Goal: Task Accomplishment & Management: Manage account settings

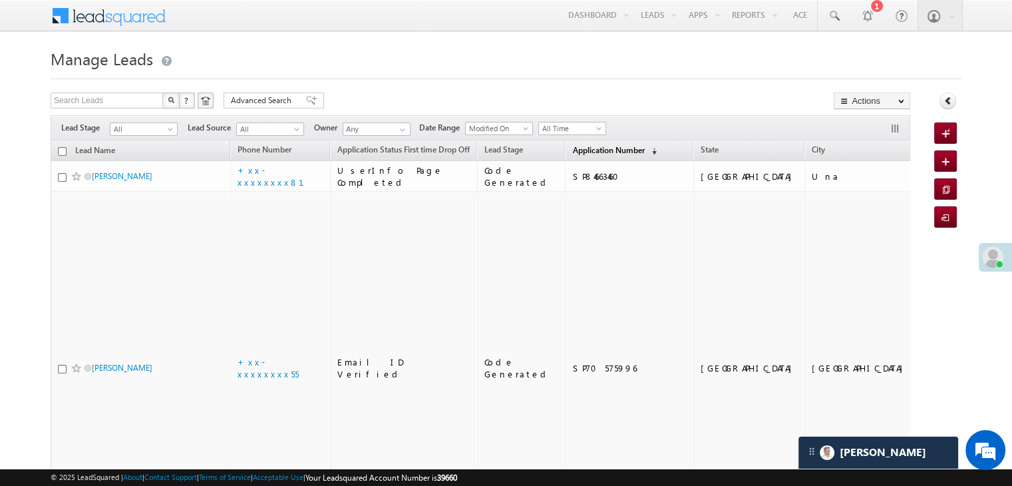
click at [576, 147] on span "Application Number" at bounding box center [608, 150] width 72 height 10
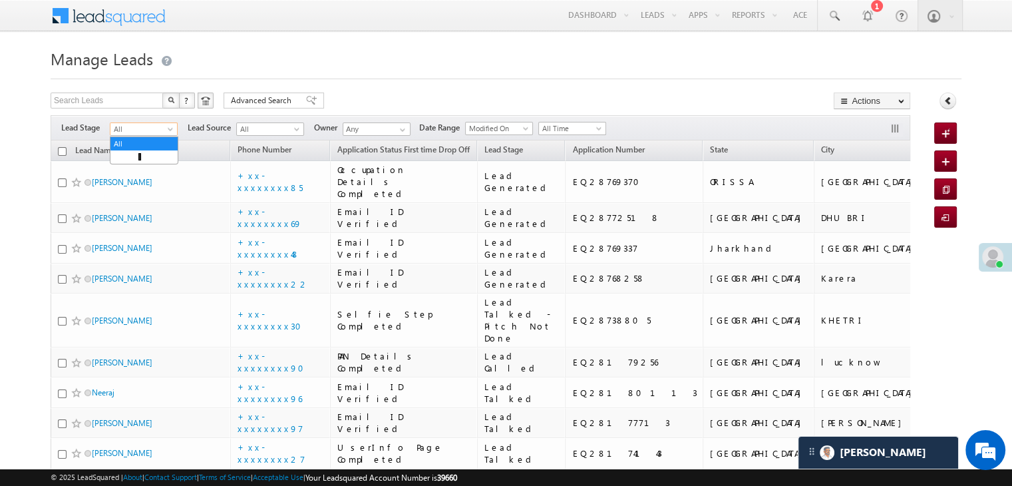
click at [173, 132] on span at bounding box center [171, 131] width 11 height 11
click at [146, 157] on link "Lead Generated" at bounding box center [143, 157] width 67 height 12
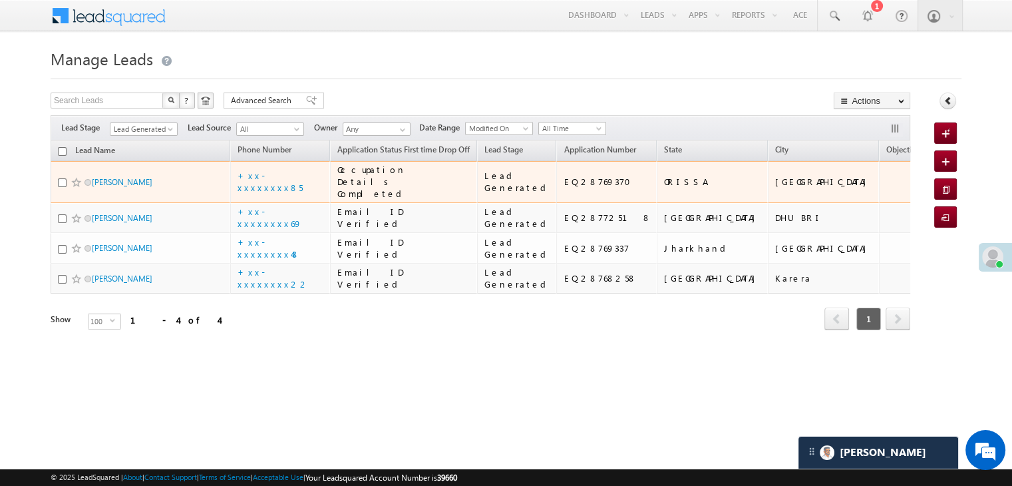
scroll to position [101, 0]
click at [118, 177] on link "[PERSON_NAME]" at bounding box center [122, 182] width 61 height 10
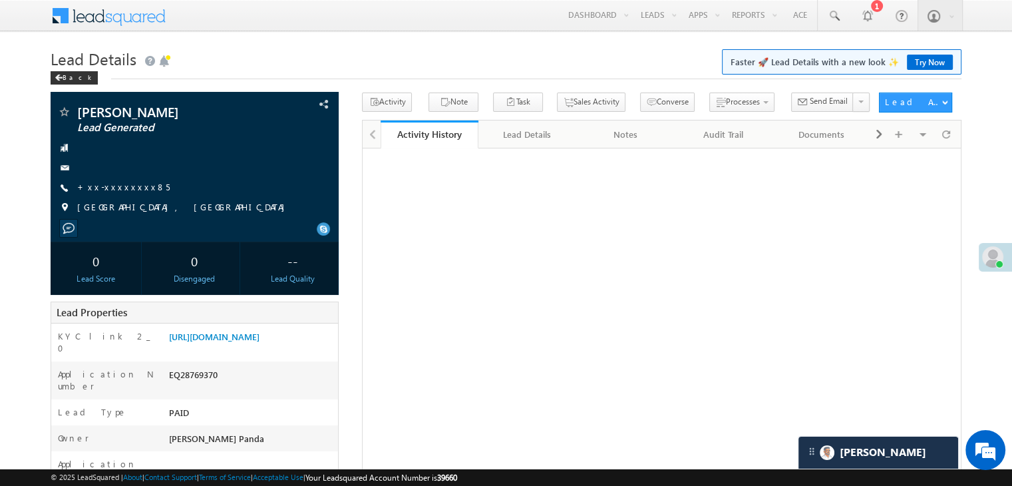
click at [1000, 252] on span at bounding box center [992, 256] width 21 height 21
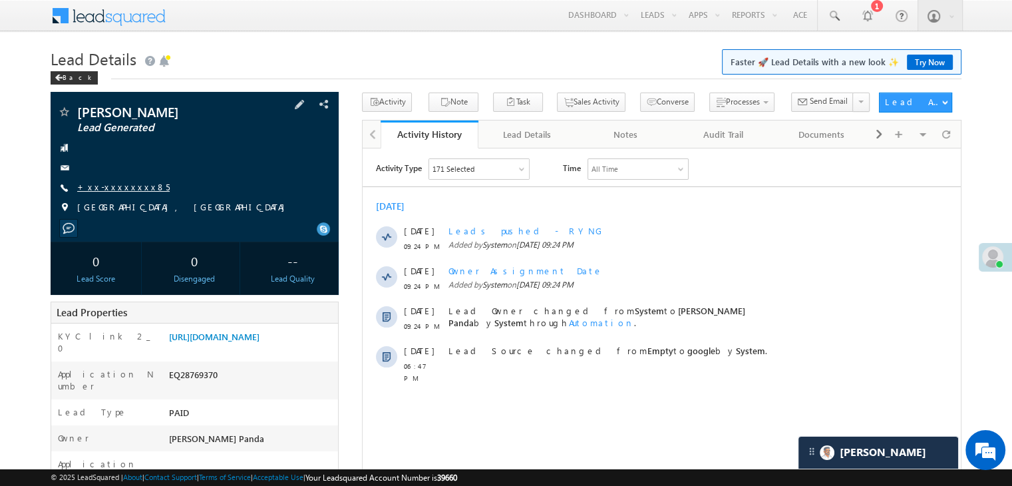
click at [106, 187] on link "+xx-xxxxxxxx85" at bounding box center [123, 186] width 93 height 11
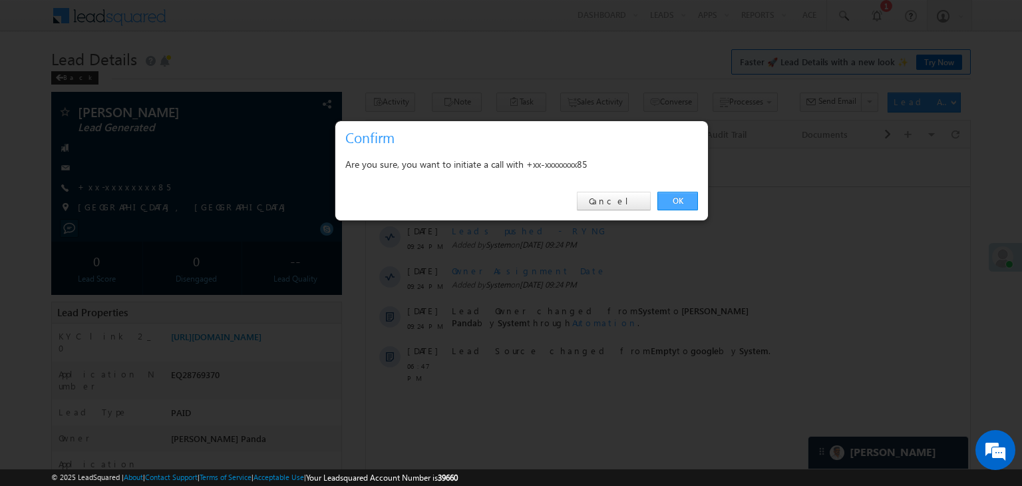
drag, startPoint x: 677, startPoint y: 199, endPoint x: 301, endPoint y: 51, distance: 404.1
click at [677, 199] on link "OK" at bounding box center [678, 201] width 41 height 19
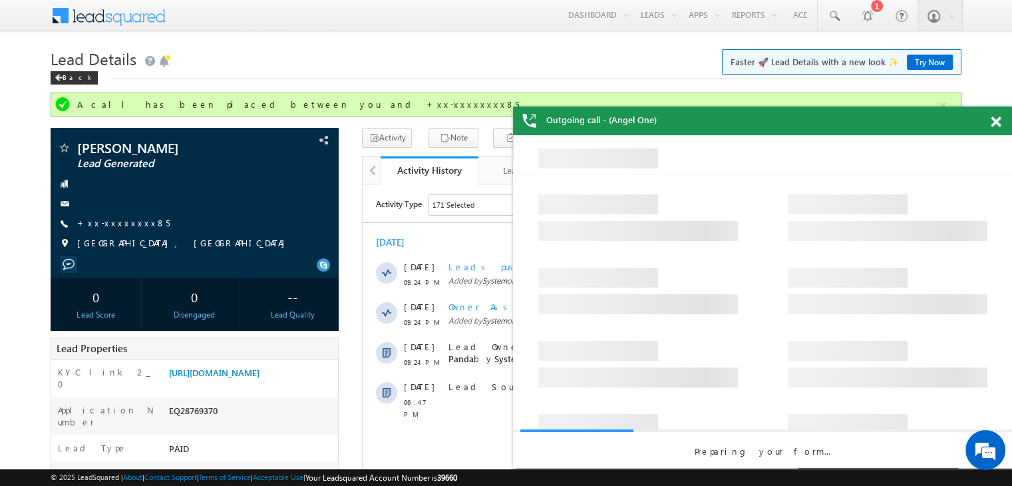
click at [995, 122] on span at bounding box center [996, 121] width 10 height 11
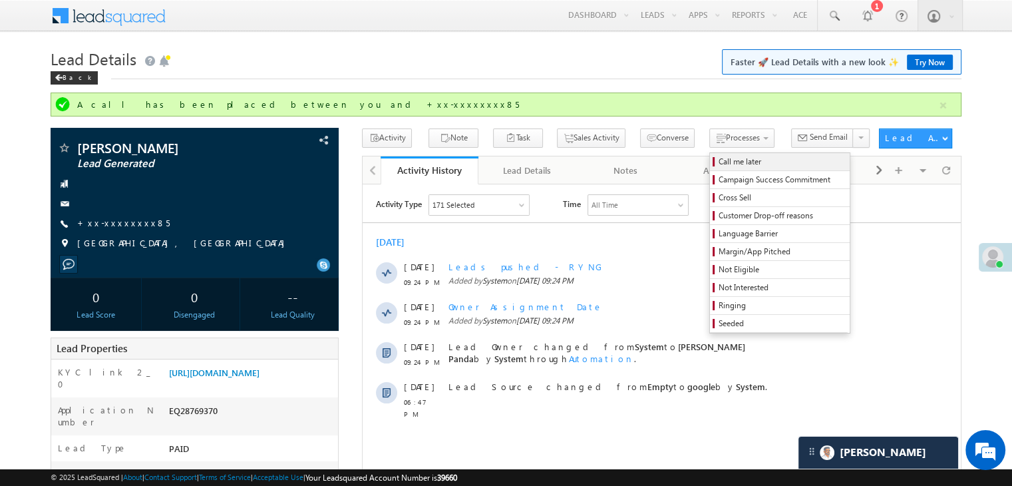
click at [719, 160] on span "Call me later" at bounding box center [782, 162] width 126 height 12
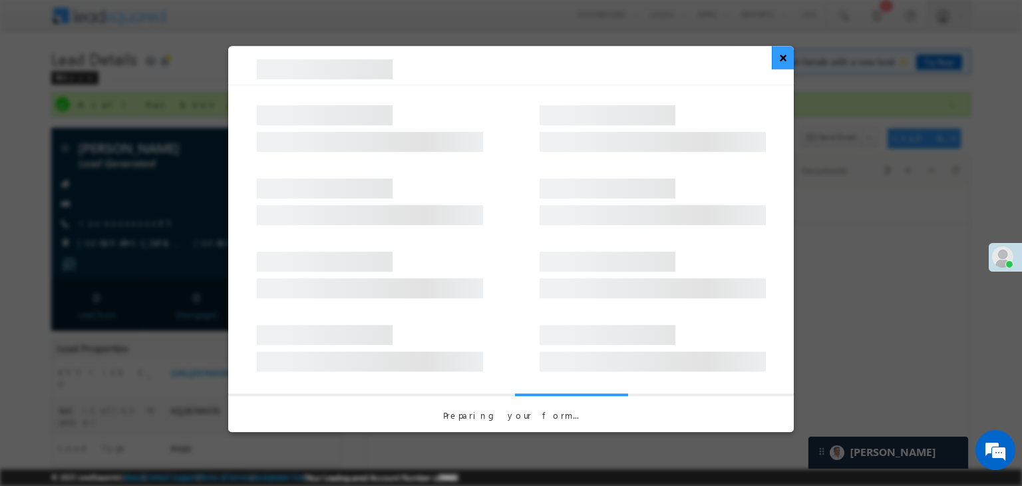
click at [783, 65] on button "×" at bounding box center [783, 57] width 22 height 23
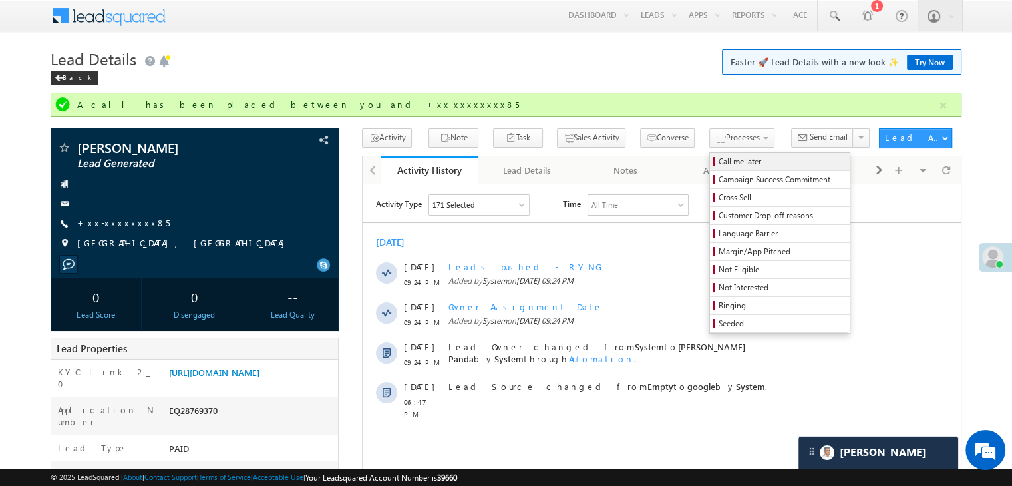
click at [719, 161] on span "Call me later" at bounding box center [782, 162] width 126 height 12
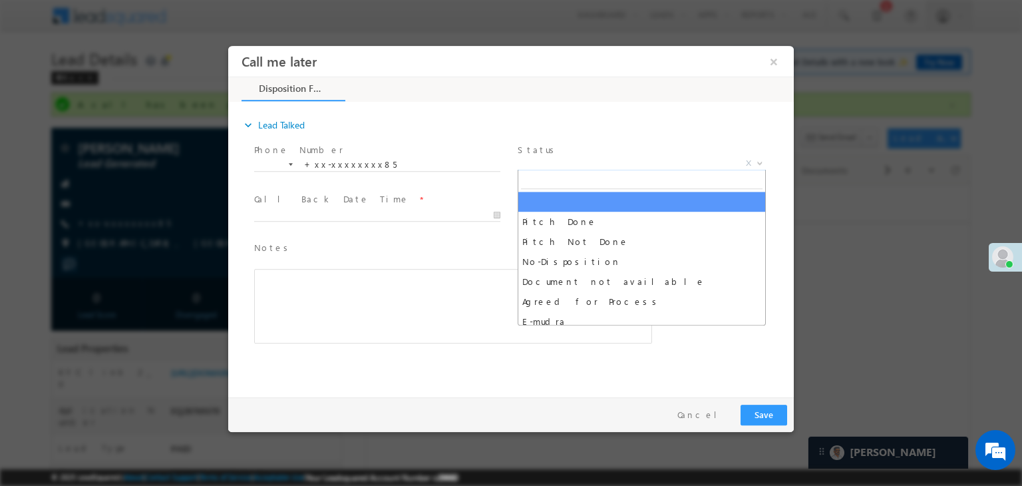
click at [626, 168] on span "X" at bounding box center [642, 163] width 248 height 13
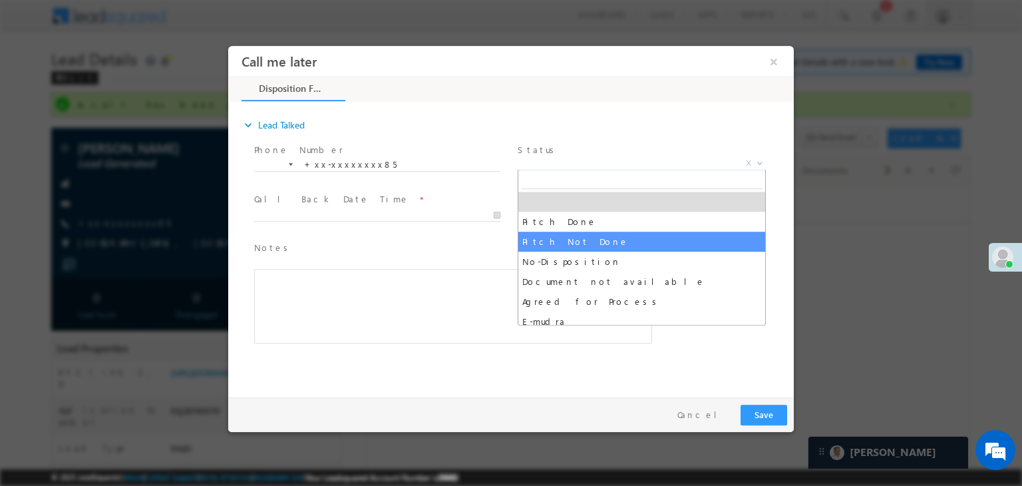
select select "Pitch Not Done"
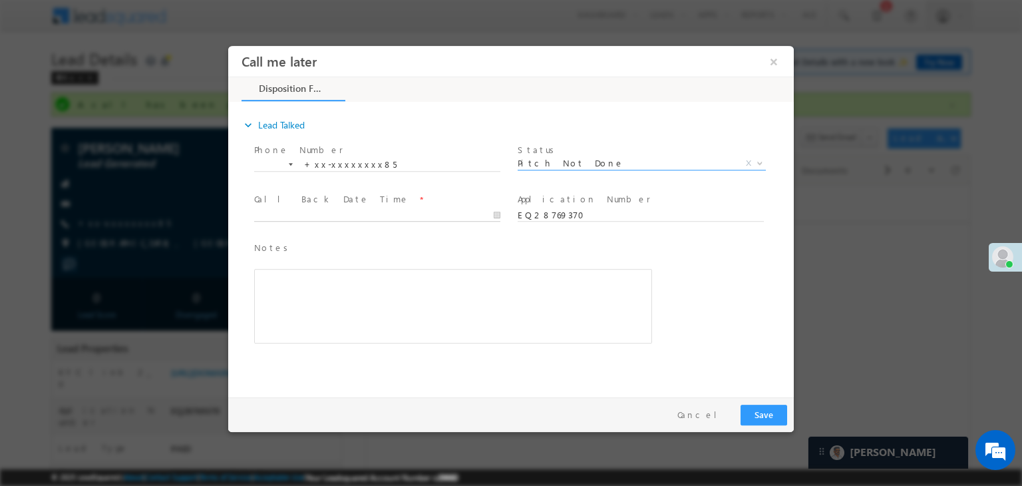
type input "09/11/25 9:34 PM"
click at [411, 213] on input "09/11/25 9:34 PM" at bounding box center [377, 215] width 246 height 13
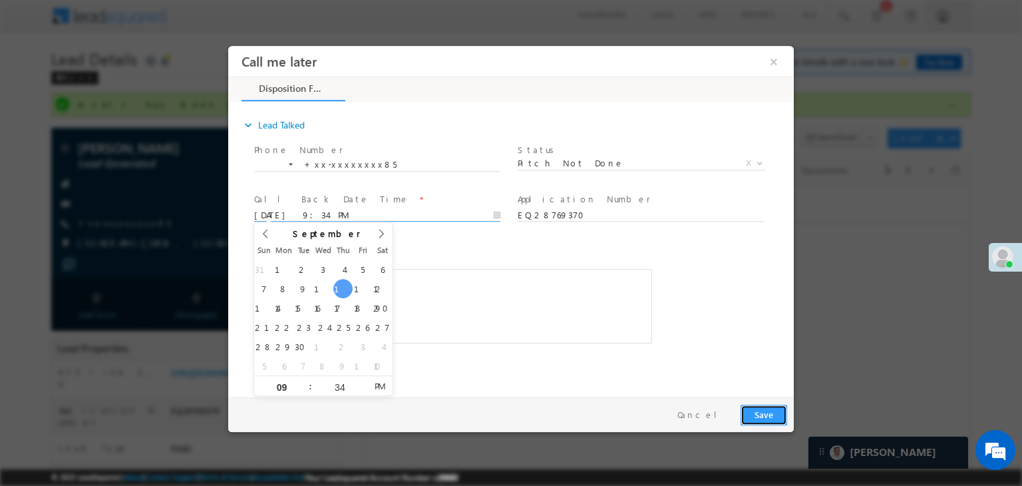
click at [759, 411] on button "Save" at bounding box center [764, 415] width 47 height 21
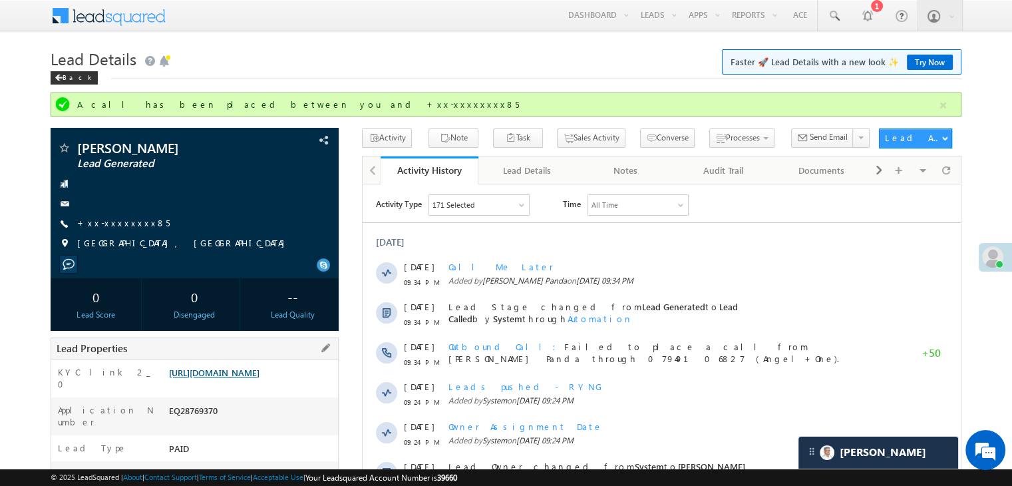
click at [248, 376] on link "https://angelbroking1-pk3em7sa.customui-test.leadsquared.com?leadId=7434ae3d-d5…" at bounding box center [214, 372] width 91 height 11
click at [891, 455] on div "[PERSON_NAME]" at bounding box center [879, 453] width 160 height 32
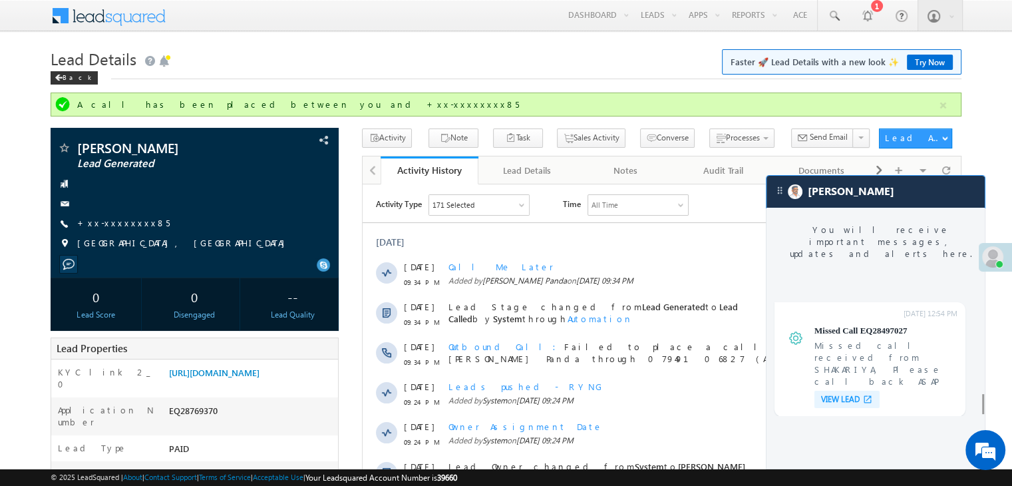
scroll to position [5270, 0]
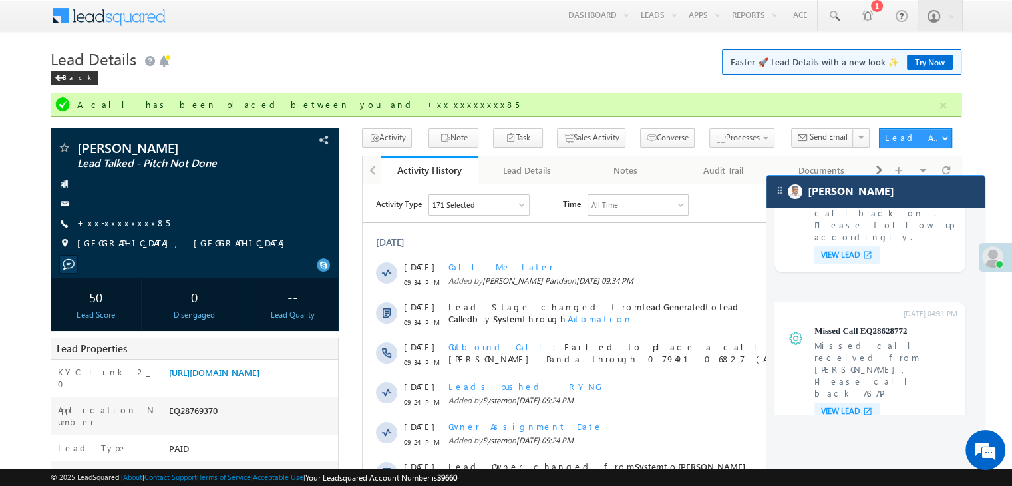
drag, startPoint x: 911, startPoint y: 200, endPoint x: 423, endPoint y: 99, distance: 497.5
click at [911, 200] on div "[PERSON_NAME]" at bounding box center [876, 192] width 218 height 32
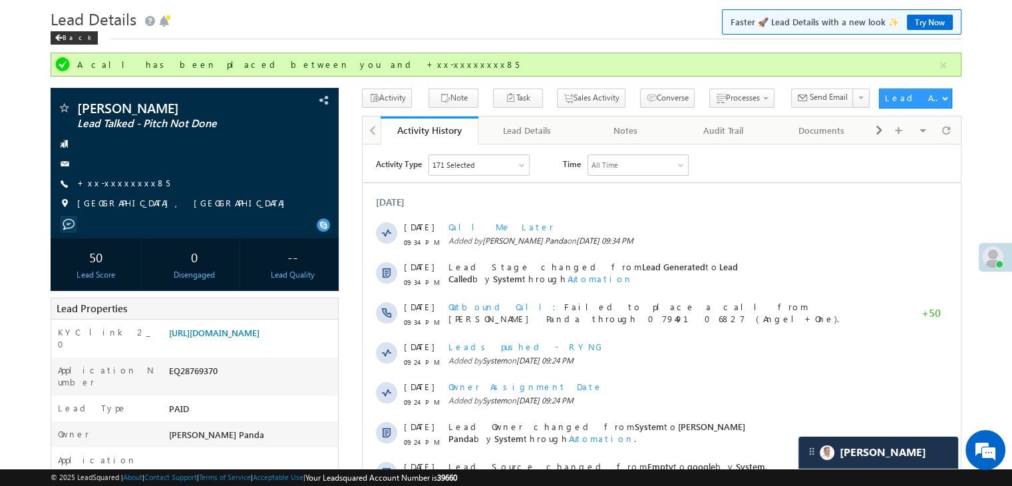
scroll to position [0, 0]
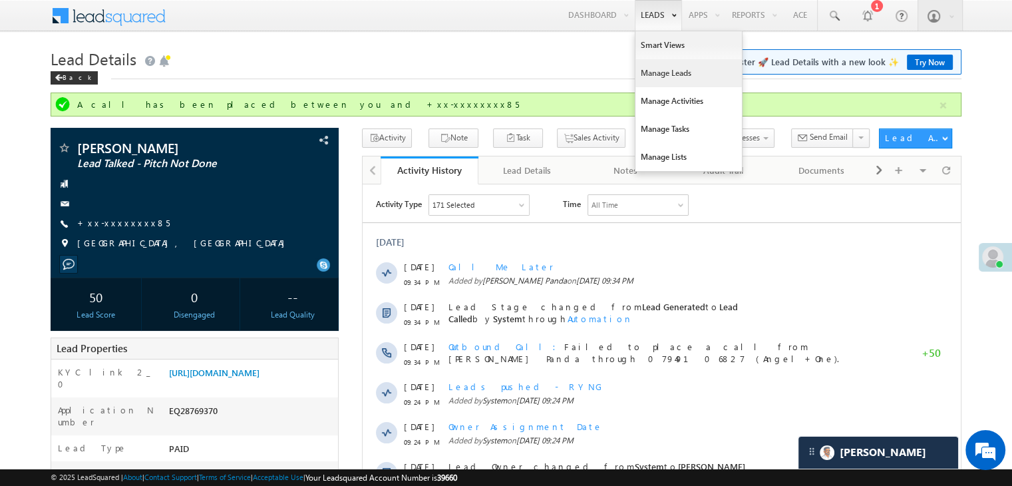
click at [660, 71] on link "Manage Leads" at bounding box center [689, 73] width 106 height 28
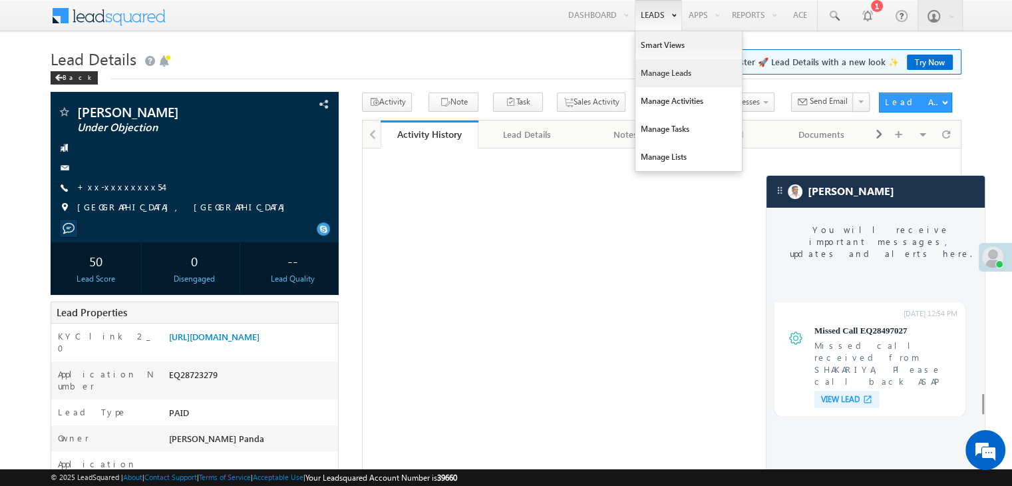
scroll to position [5270, 0]
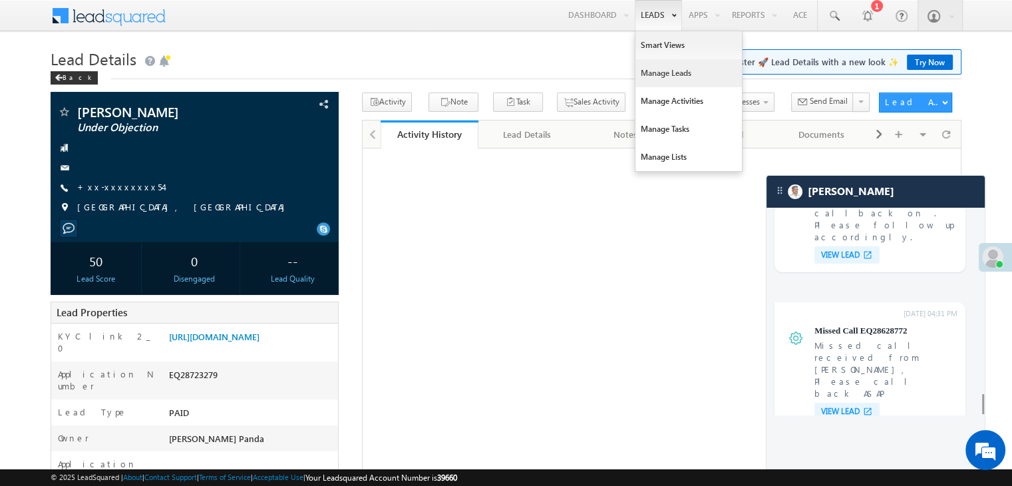
click at [664, 78] on link "Manage Leads" at bounding box center [689, 73] width 106 height 28
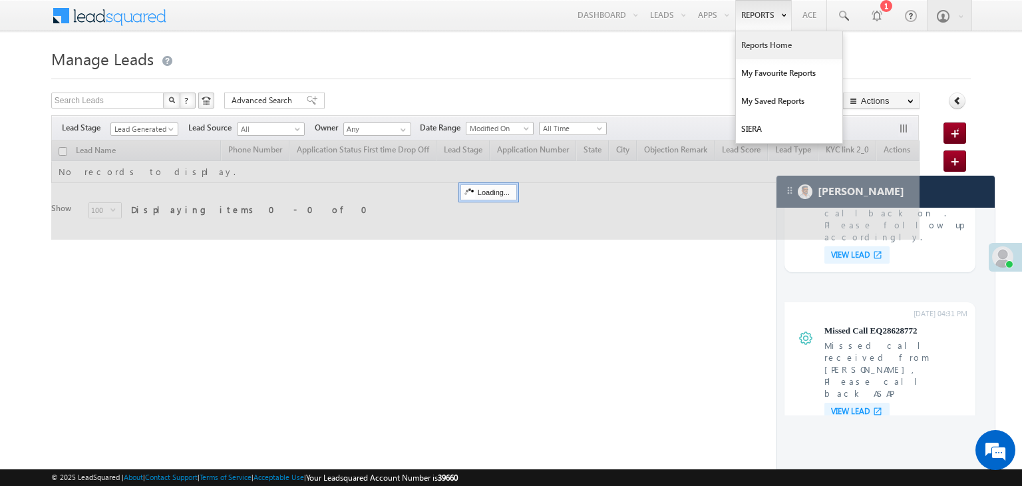
click at [756, 41] on link "Reports Home" at bounding box center [789, 45] width 106 height 28
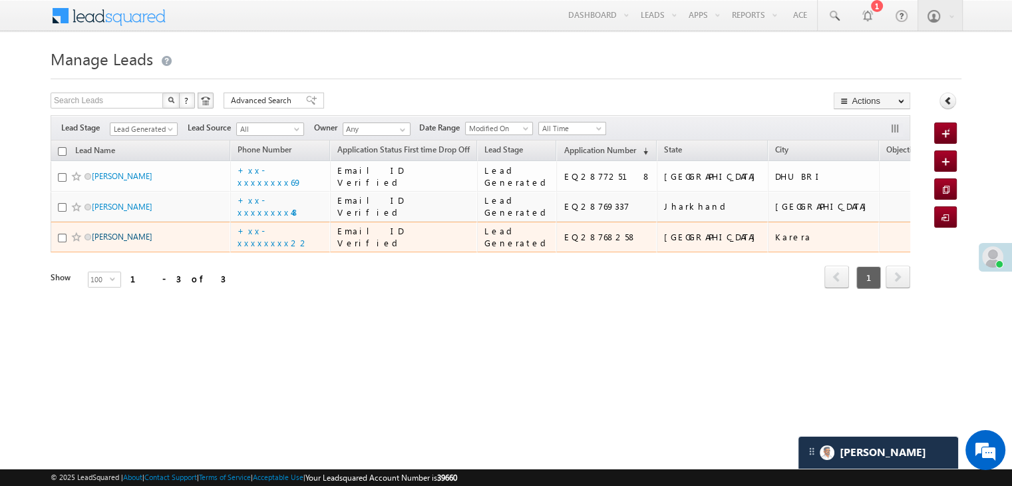
click at [108, 242] on link "Rahul Bhil" at bounding box center [122, 237] width 61 height 10
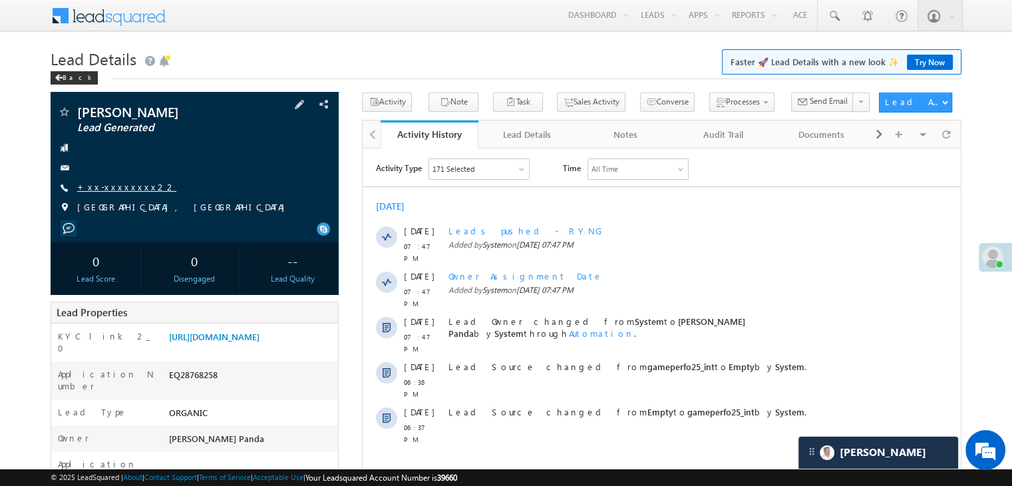
click at [122, 185] on link "+xx-xxxxxxxx22" at bounding box center [126, 186] width 99 height 11
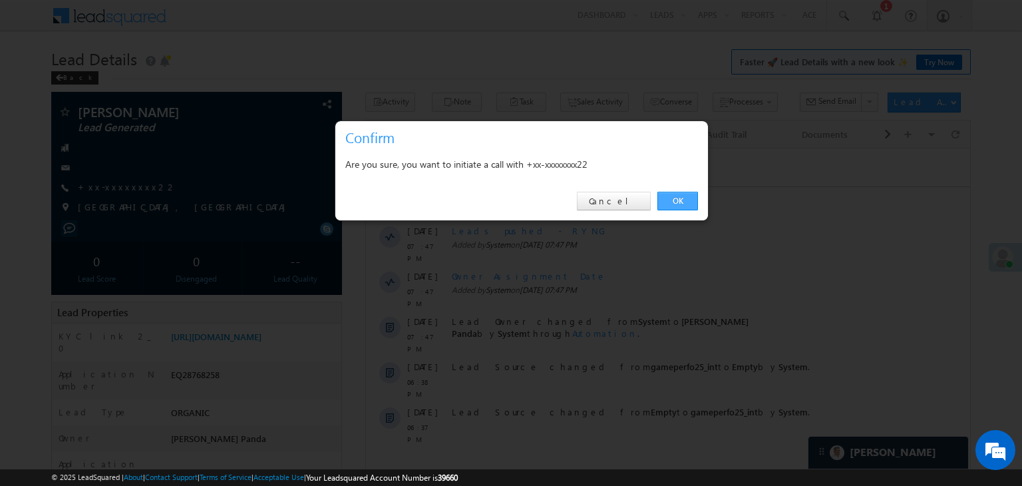
click at [679, 203] on link "OK" at bounding box center [678, 201] width 41 height 19
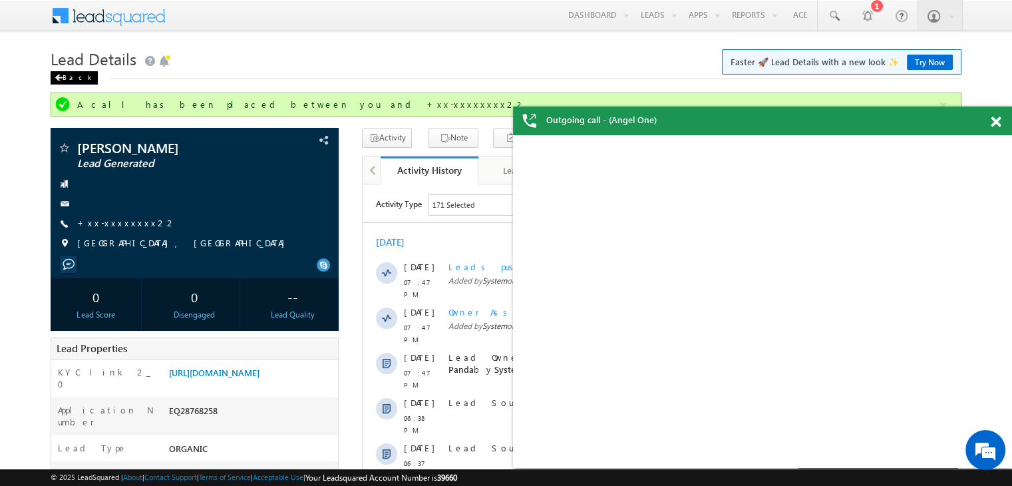
click at [61, 78] on span at bounding box center [59, 78] width 8 height 7
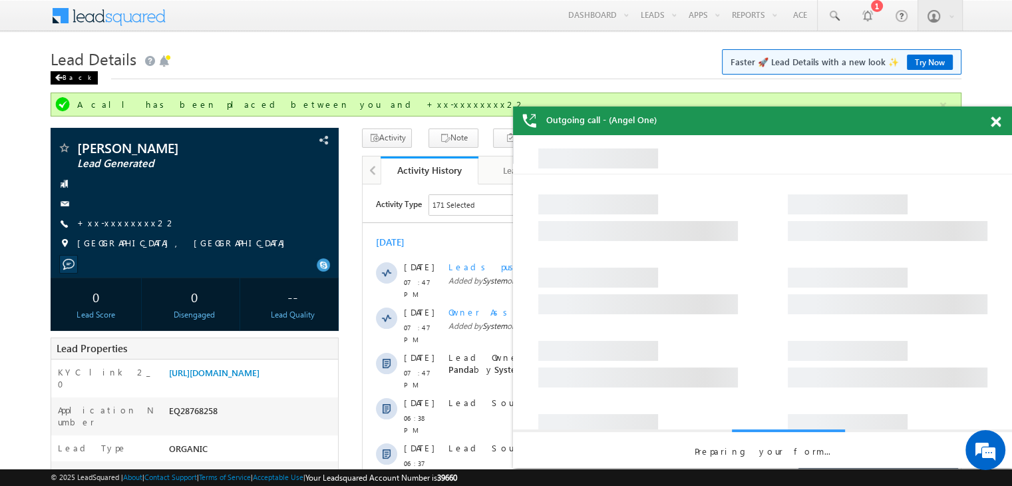
click at [65, 77] on div "Back" at bounding box center [74, 77] width 47 height 13
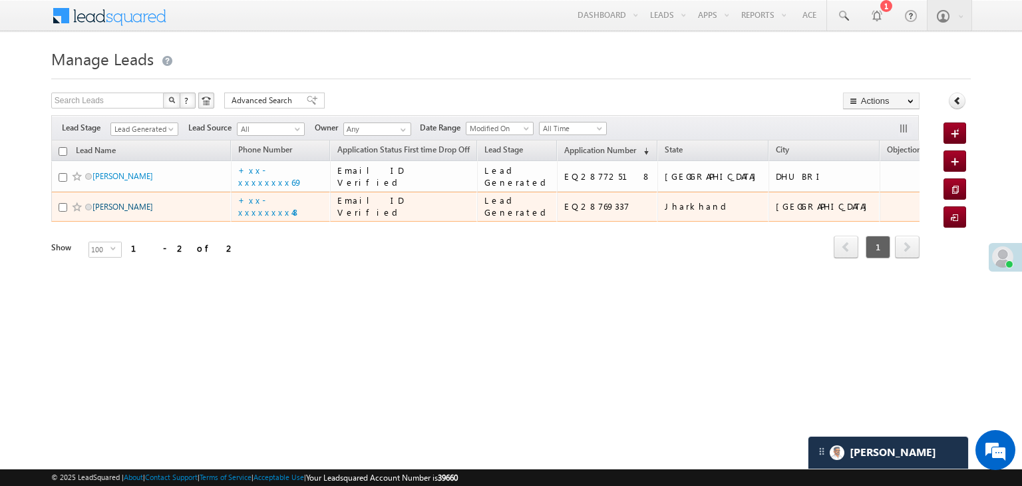
click at [124, 212] on link "Nurjahan Khatoon" at bounding box center [123, 207] width 61 height 10
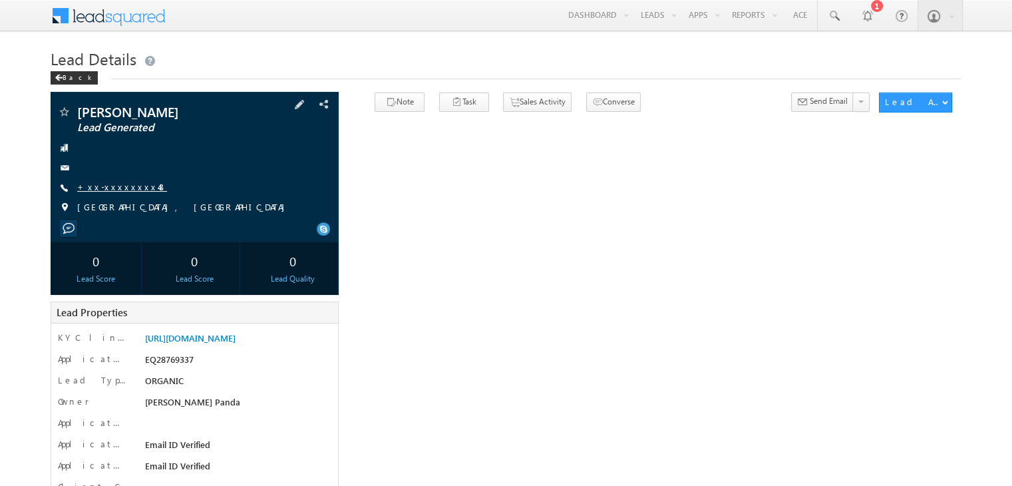
click at [117, 188] on link "+xx-xxxxxxxx48" at bounding box center [122, 186] width 90 height 11
click at [112, 188] on link "+xx-xxxxxxxx48" at bounding box center [122, 186] width 90 height 11
click at [114, 190] on link "+xx-xxxxxxxx48" at bounding box center [122, 186] width 90 height 11
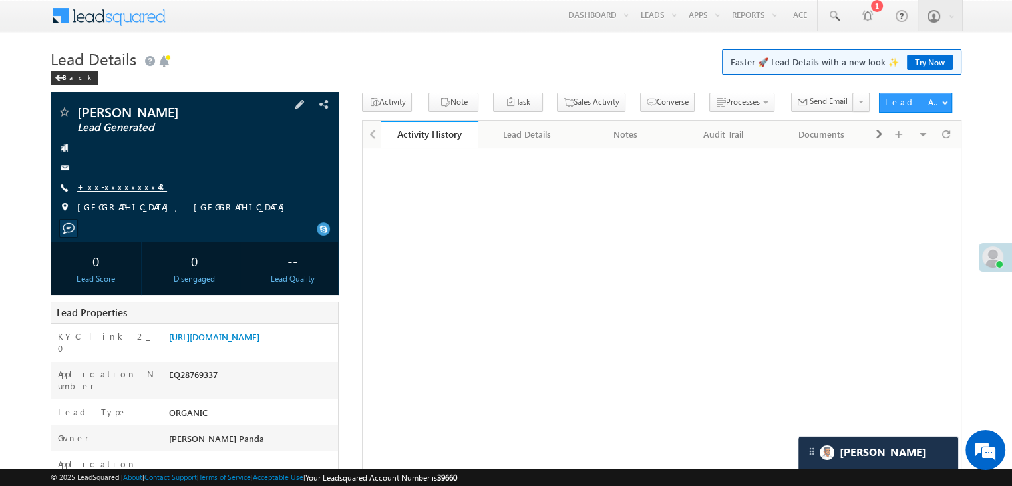
click at [112, 186] on link "+xx-xxxxxxxx48" at bounding box center [122, 186] width 90 height 11
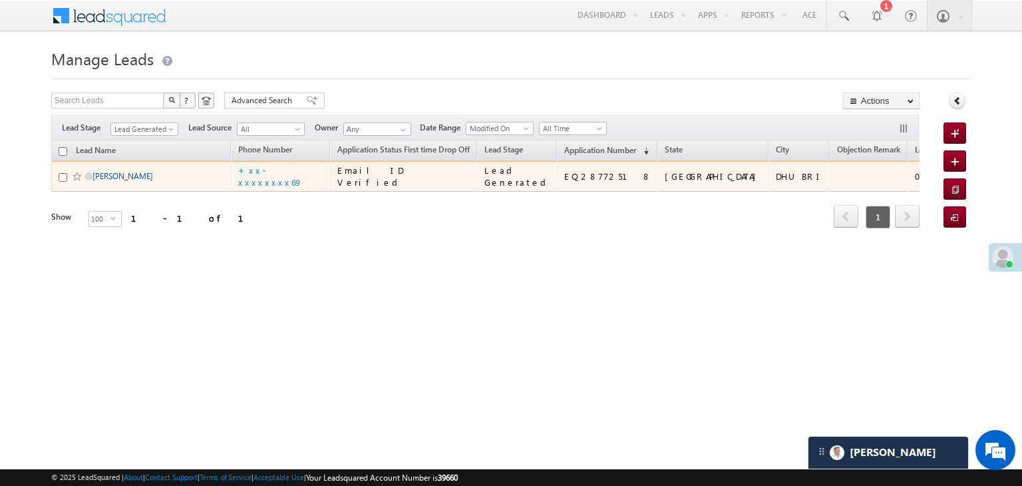
click at [120, 181] on link "[PERSON_NAME]" at bounding box center [123, 176] width 61 height 10
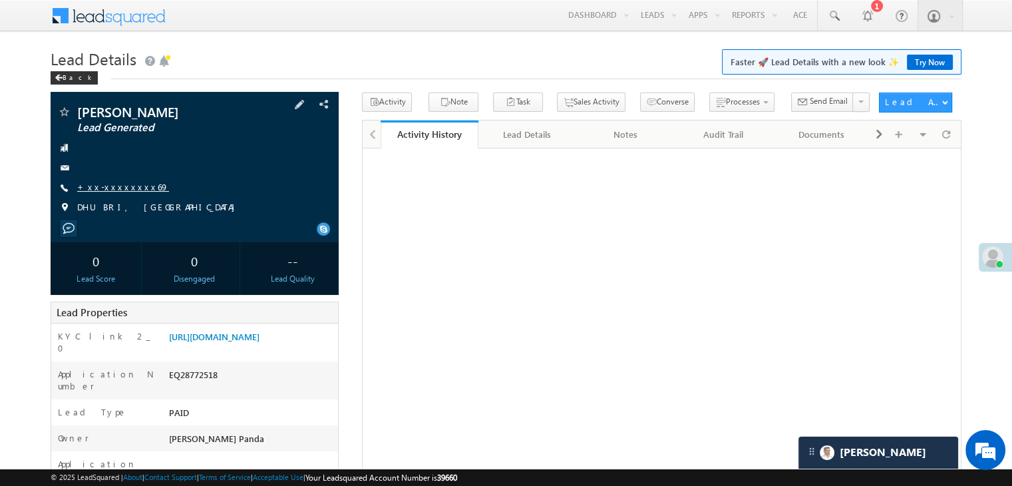
click at [112, 184] on link "+xx-xxxxxxxx69" at bounding box center [123, 186] width 92 height 11
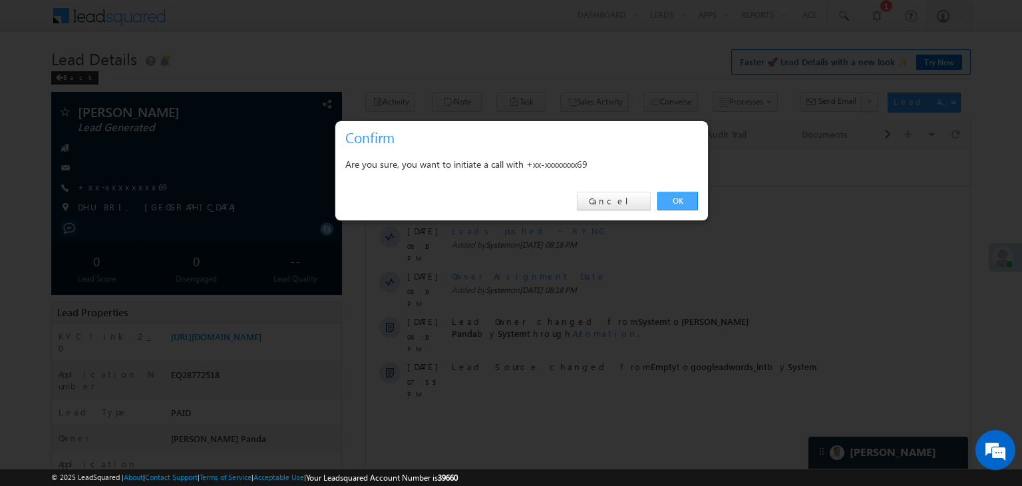
click at [677, 198] on link "OK" at bounding box center [678, 201] width 41 height 19
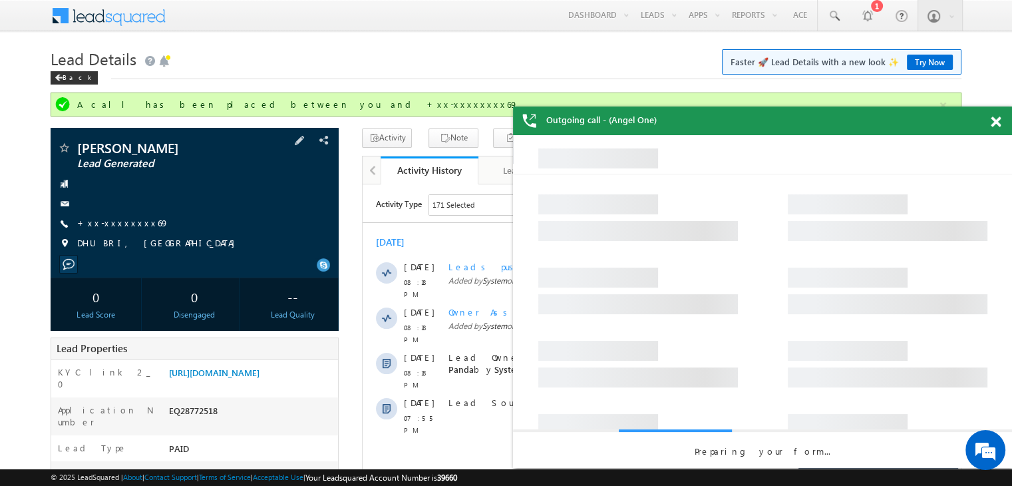
scroll to position [200, 0]
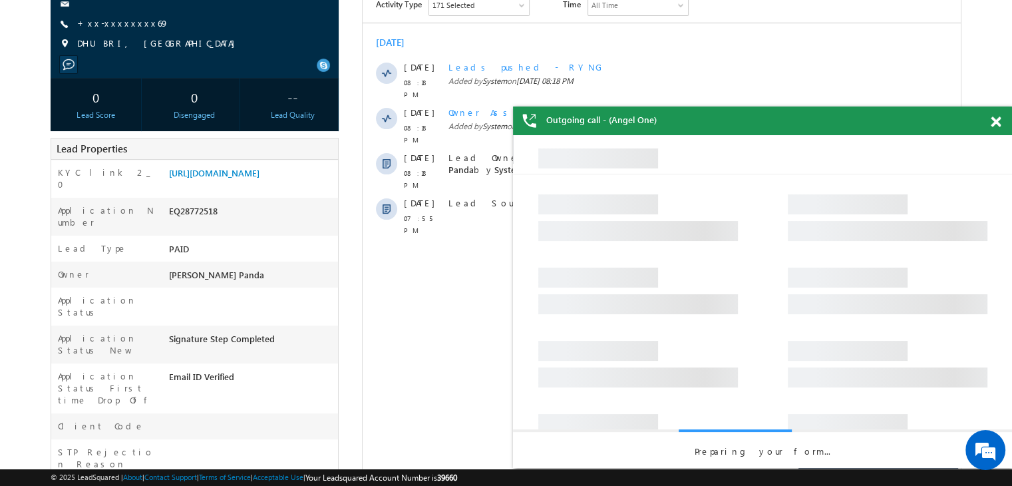
click at [994, 120] on span at bounding box center [996, 121] width 10 height 11
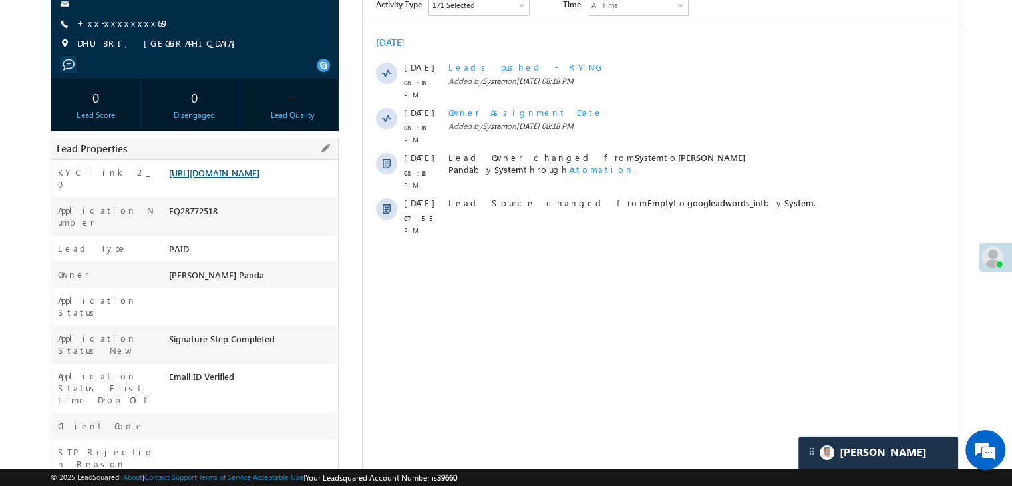
click at [260, 178] on link "[URL][DOMAIN_NAME]" at bounding box center [214, 172] width 91 height 11
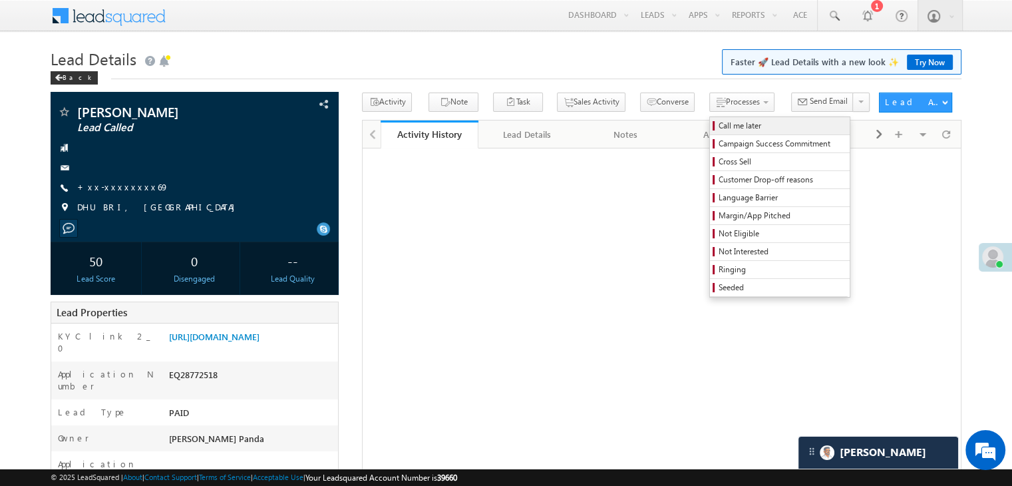
click at [719, 125] on span "Call me later" at bounding box center [782, 126] width 126 height 12
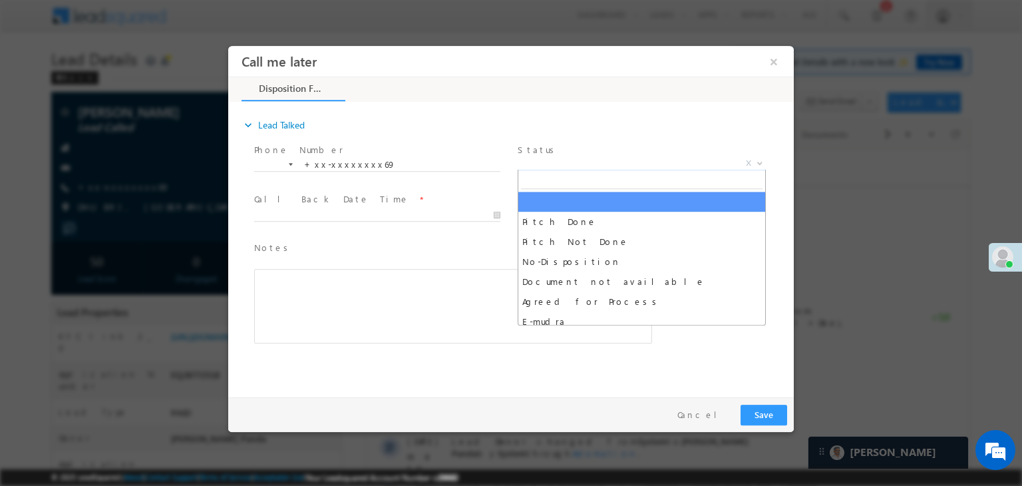
click at [639, 163] on span "X" at bounding box center [642, 163] width 248 height 13
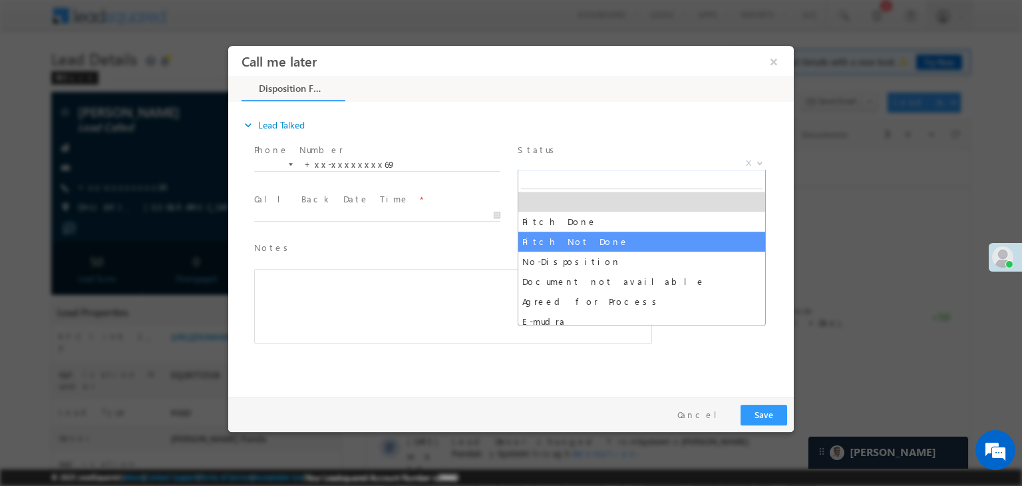
select select "Pitch Not Done"
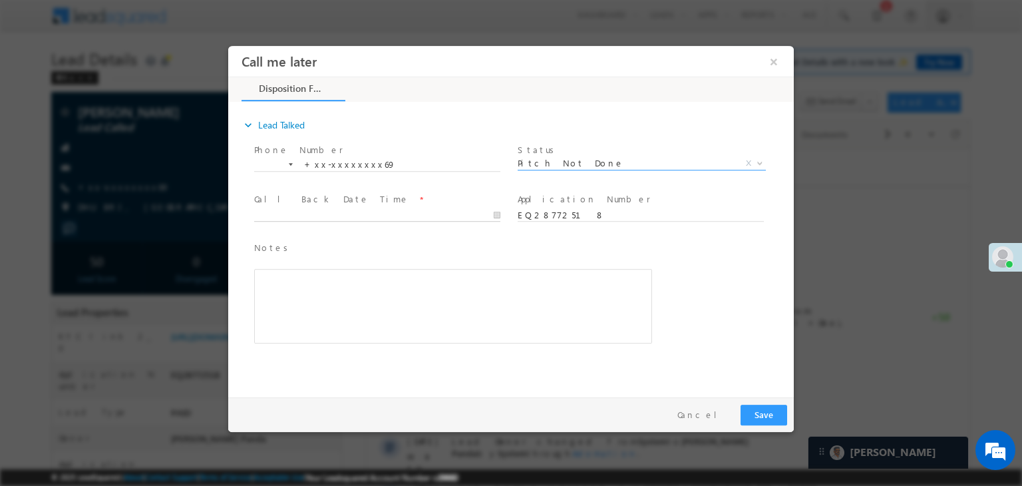
type input "09/11/25 9:52 PM"
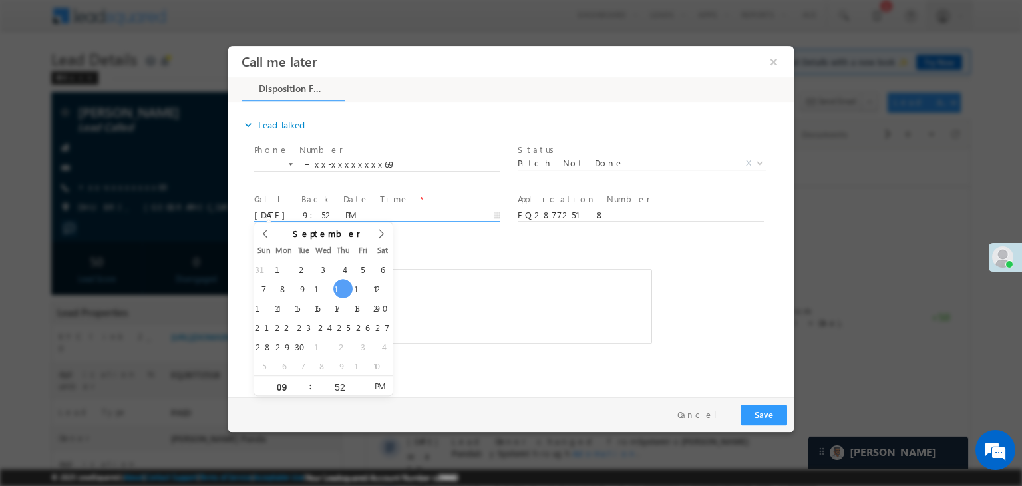
click at [448, 213] on input "09/11/25 9:52 PM" at bounding box center [377, 215] width 246 height 13
click at [708, 276] on div "Notes * Editor toolbars Basic Styles Bold Italic Underline Paragraph Insert/Rem…" at bounding box center [523, 299] width 542 height 122
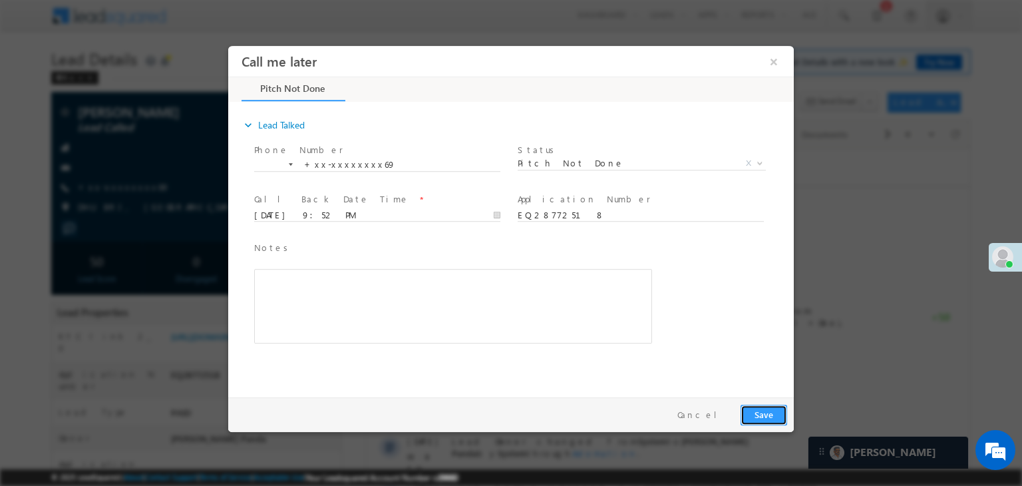
click at [767, 417] on button "Save" at bounding box center [764, 415] width 47 height 21
click at [777, 63] on button "×" at bounding box center [774, 61] width 23 height 25
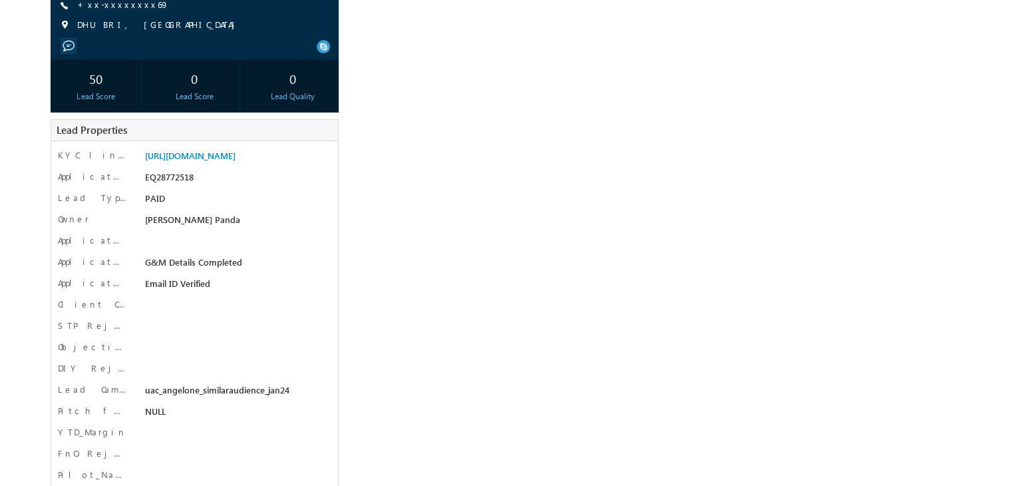
scroll to position [200, 0]
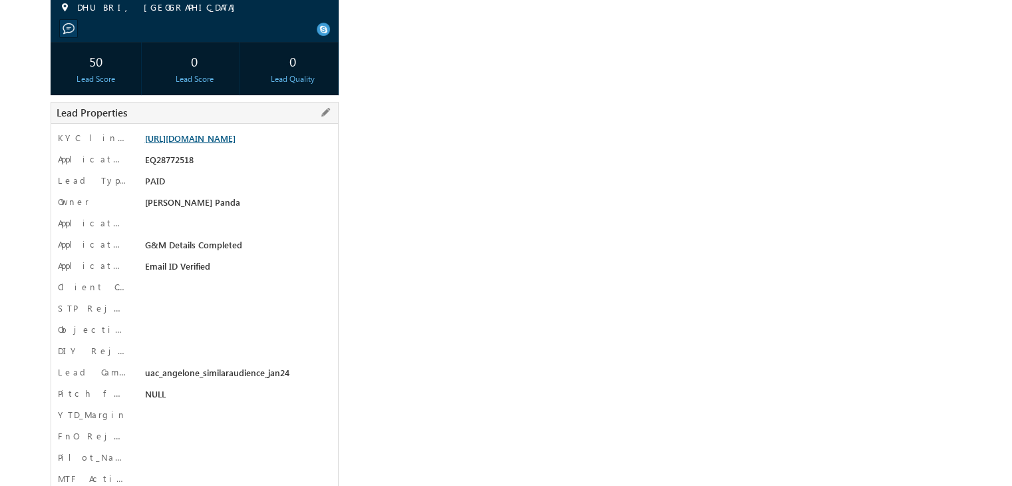
click at [236, 140] on link "[URL][DOMAIN_NAME]" at bounding box center [190, 137] width 91 height 11
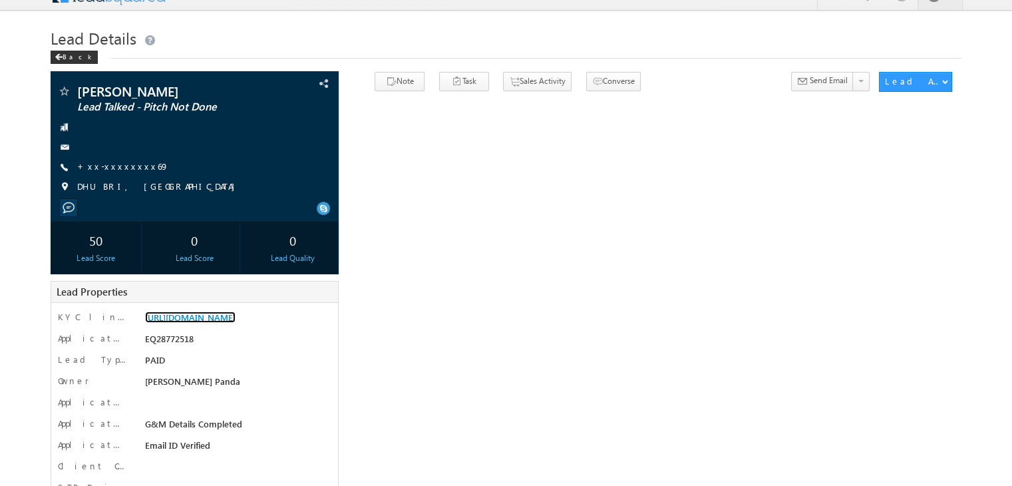
scroll to position [0, 0]
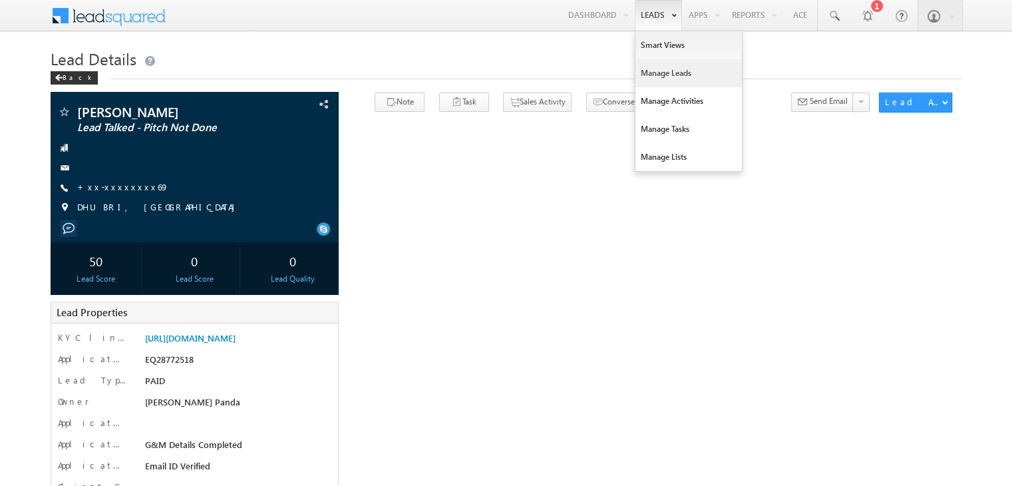
click at [646, 71] on link "Manage Leads" at bounding box center [689, 73] width 106 height 28
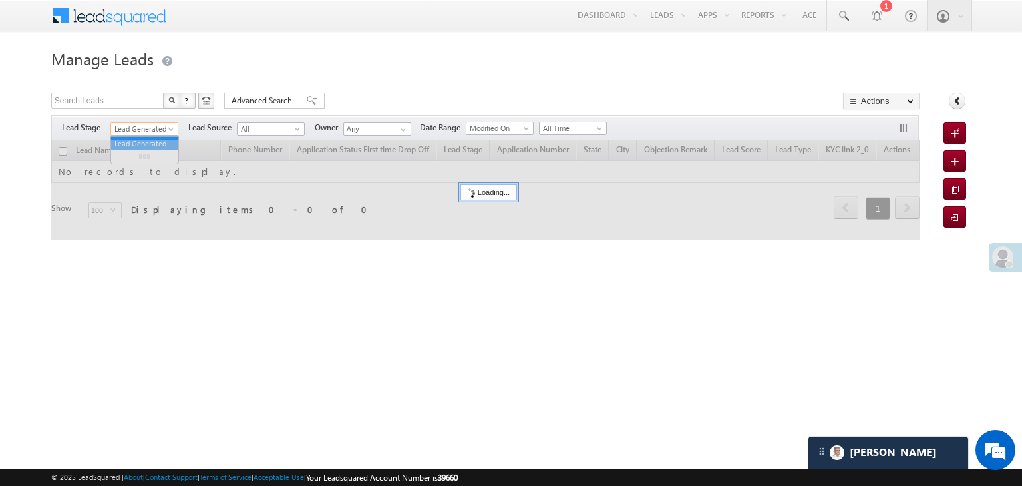
click at [173, 131] on span at bounding box center [172, 131] width 11 height 11
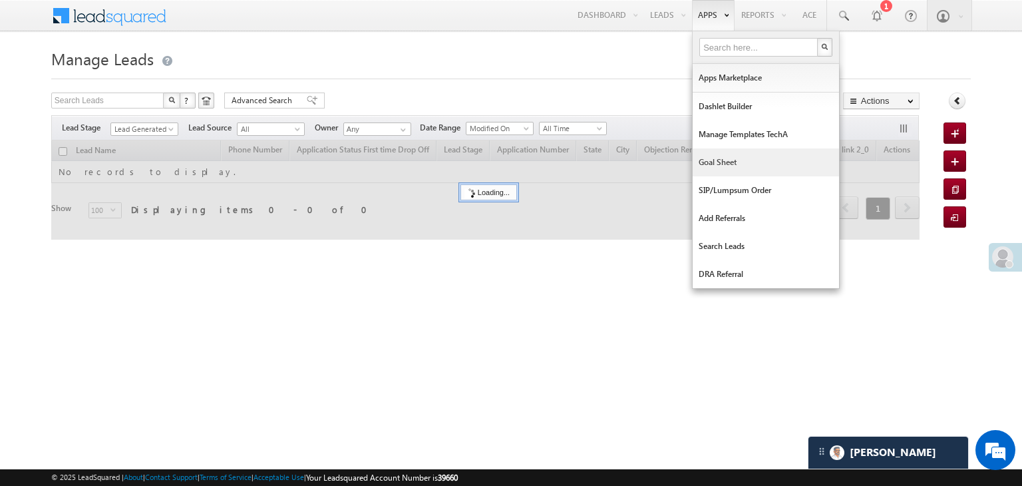
click at [710, 166] on link "Goal Sheet" at bounding box center [766, 162] width 146 height 28
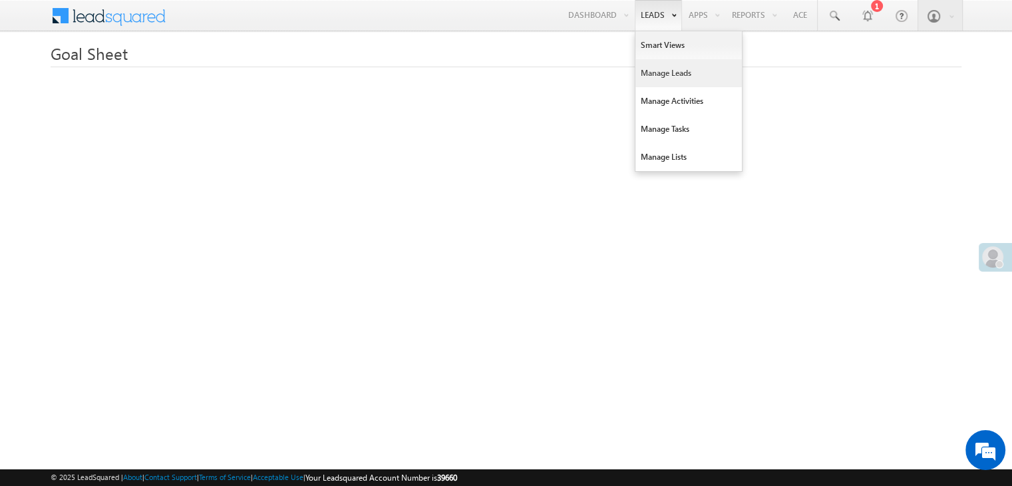
click at [660, 72] on link "Manage Leads" at bounding box center [689, 73] width 106 height 28
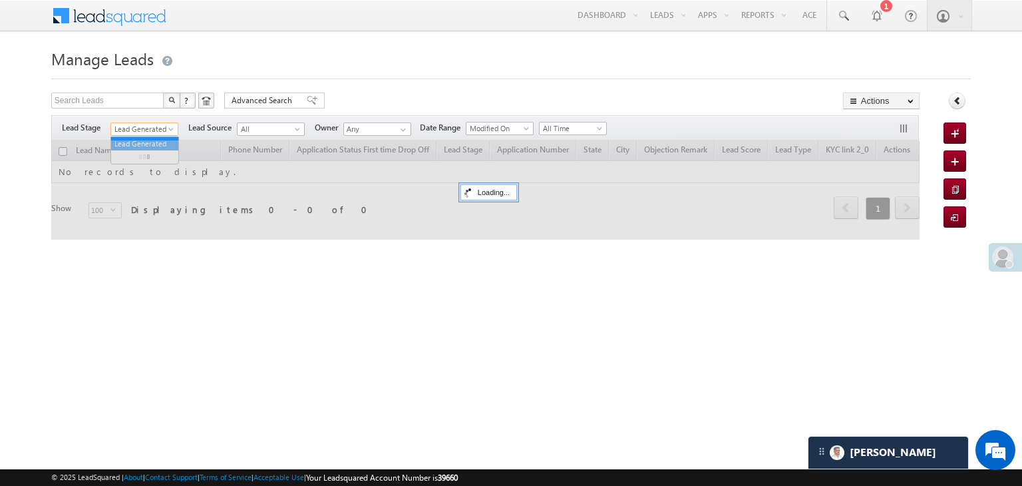
click at [168, 126] on span at bounding box center [172, 131] width 11 height 11
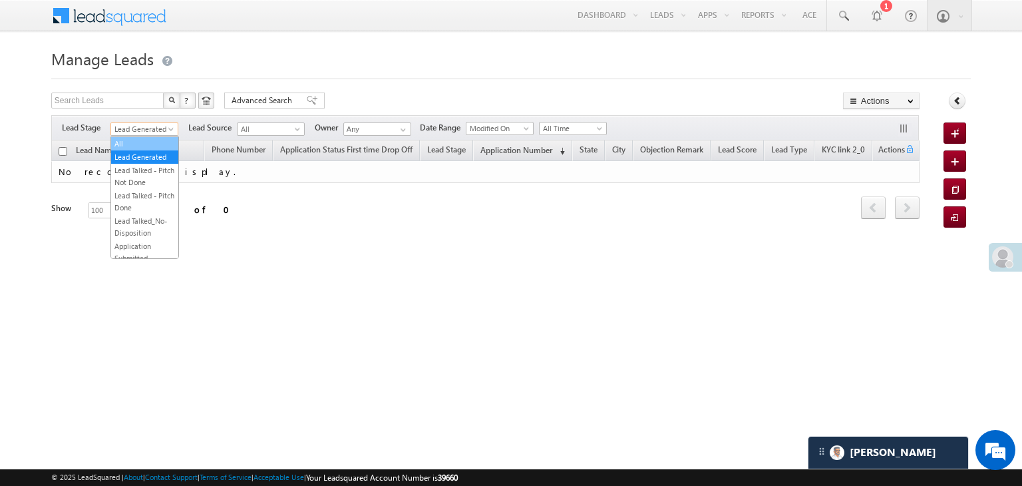
click at [136, 139] on link "All" at bounding box center [144, 144] width 67 height 12
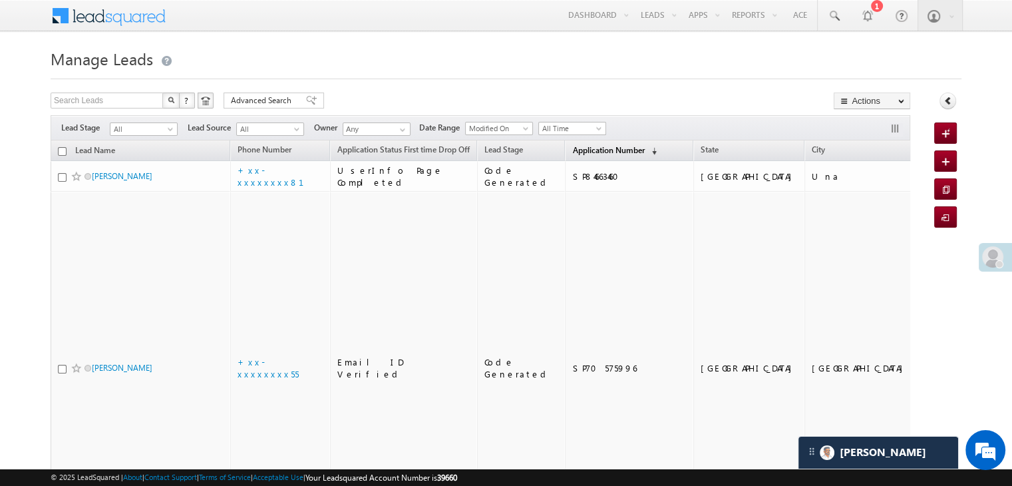
click at [572, 146] on span "Application Number" at bounding box center [608, 150] width 72 height 10
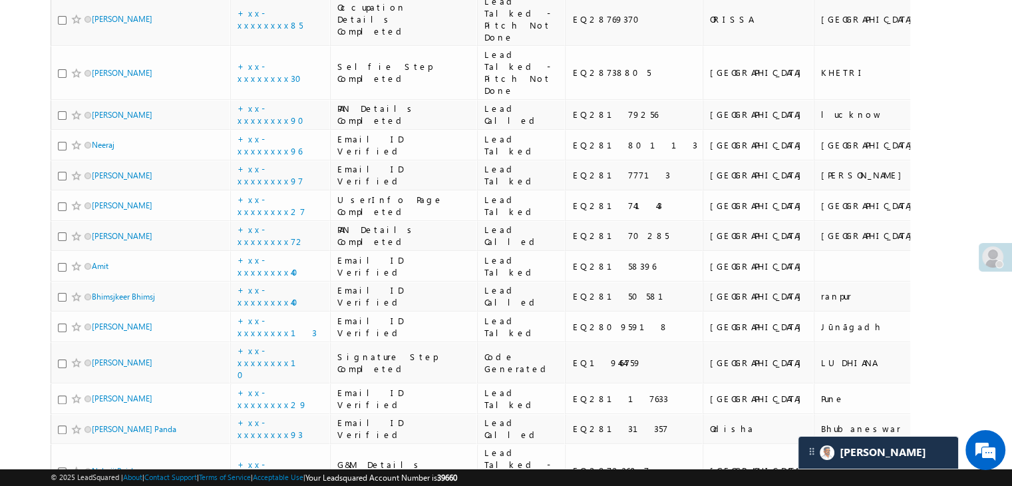
scroll to position [266, 0]
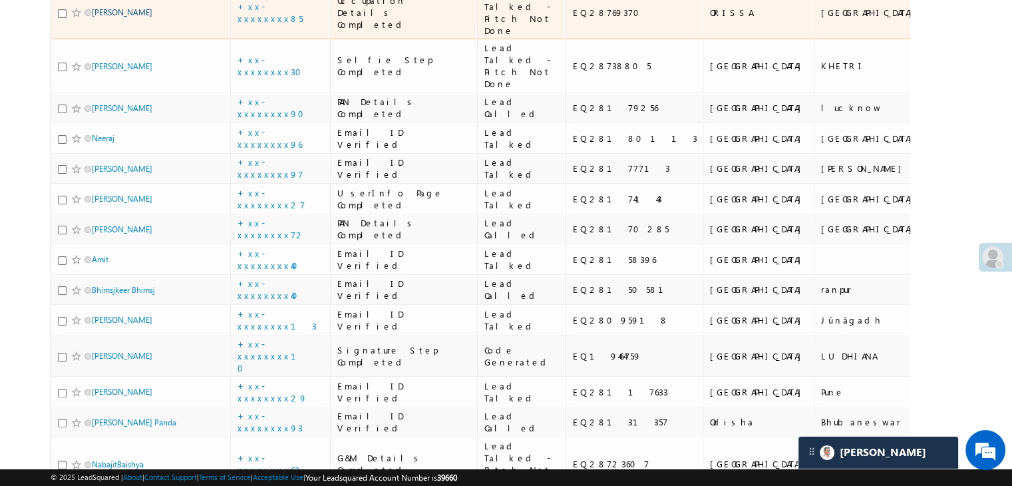
click at [118, 17] on link "[PERSON_NAME]" at bounding box center [122, 12] width 61 height 10
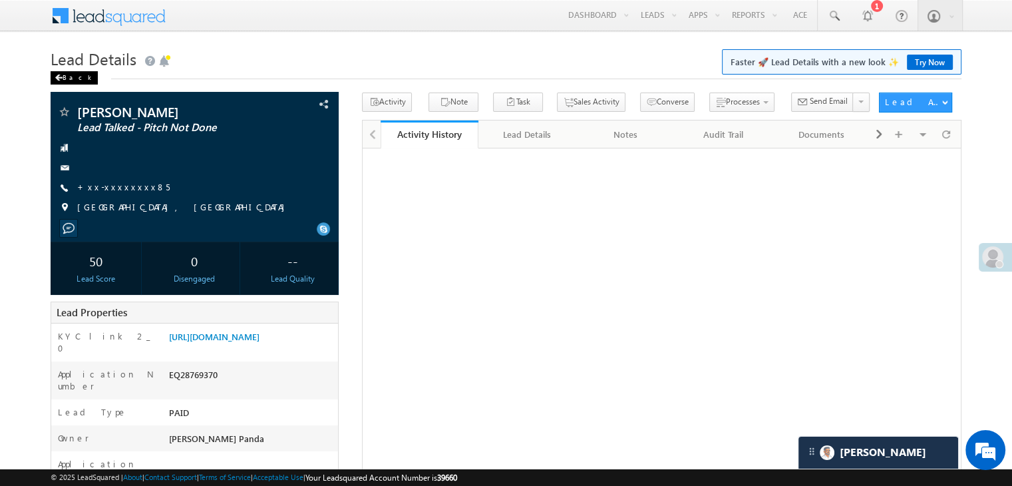
click at [69, 82] on div "Back" at bounding box center [74, 77] width 47 height 13
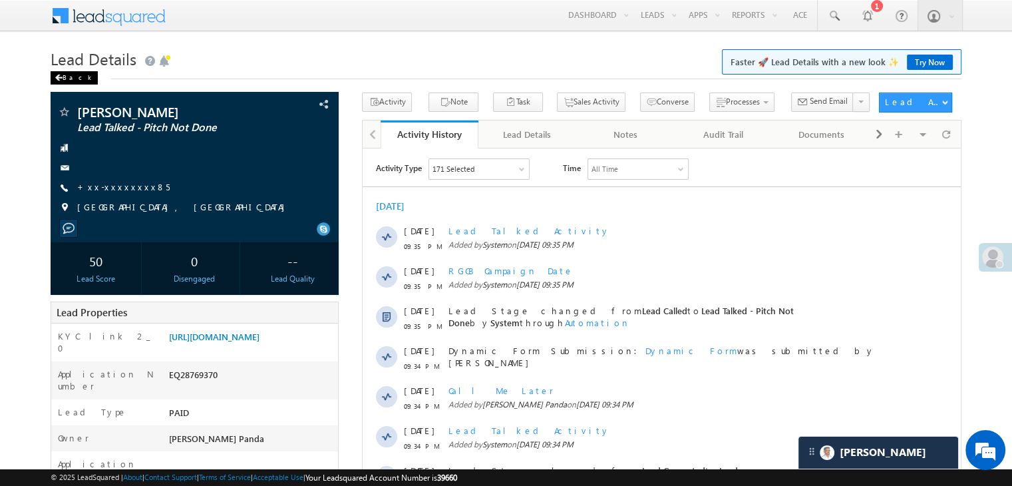
click at [75, 79] on div "Back" at bounding box center [74, 77] width 47 height 13
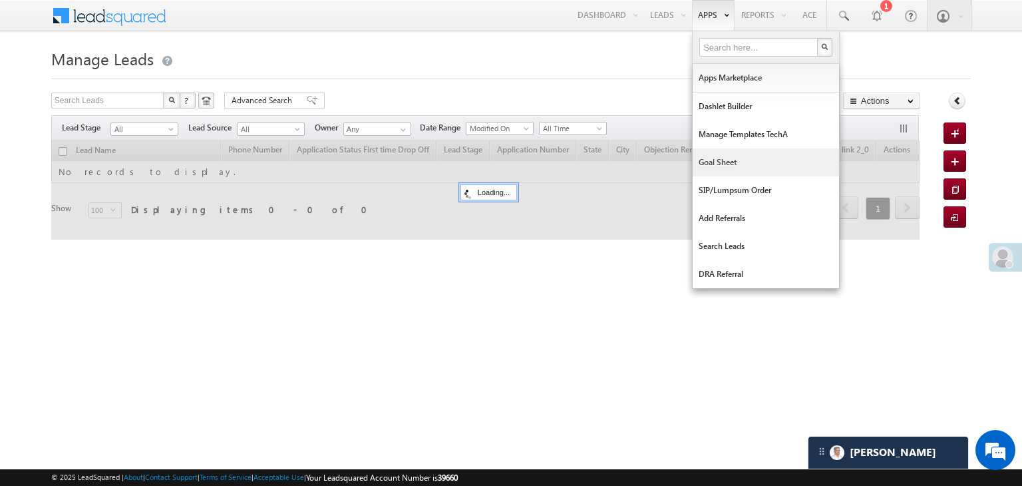
click at [700, 167] on link "Goal Sheet" at bounding box center [766, 162] width 146 height 28
click at [727, 160] on link "Goal Sheet" at bounding box center [766, 162] width 146 height 28
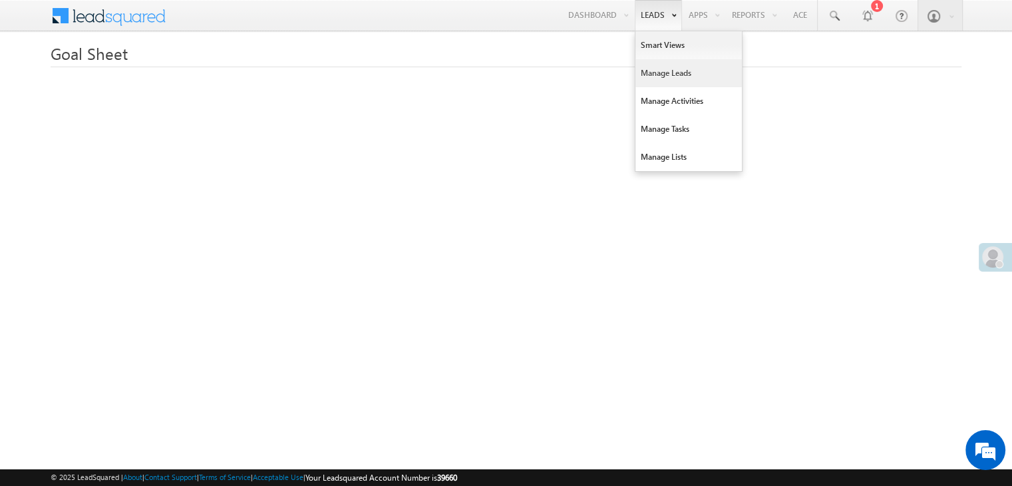
click at [648, 68] on link "Manage Leads" at bounding box center [689, 73] width 106 height 28
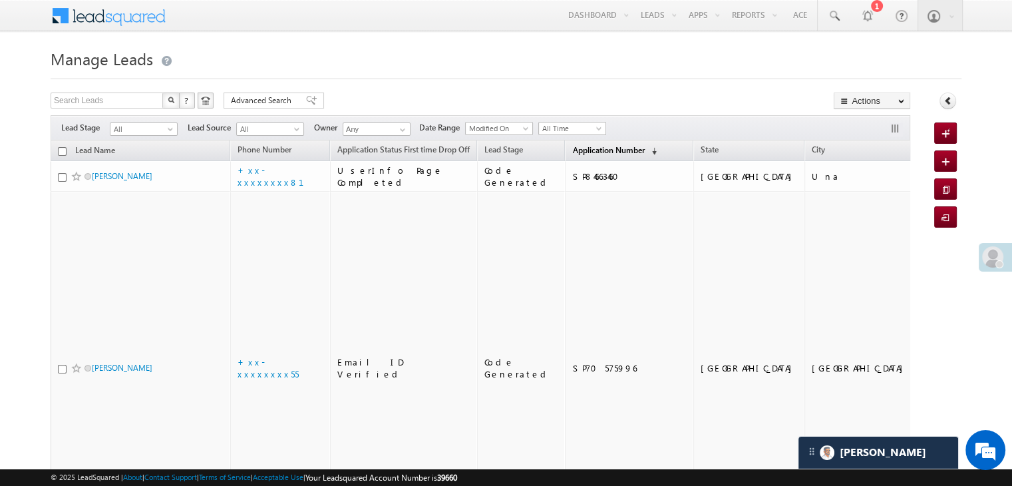
click at [572, 150] on span "Application Number" at bounding box center [608, 150] width 72 height 10
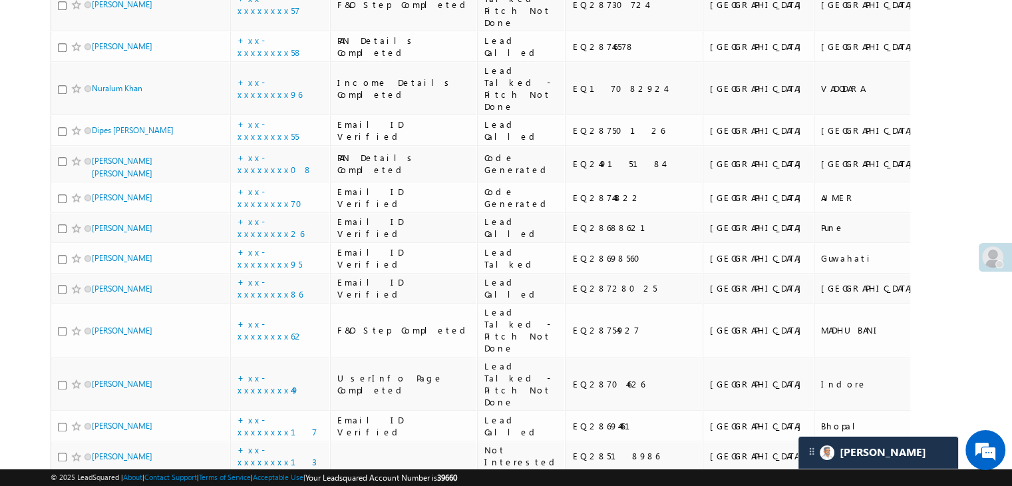
scroll to position [1198, 0]
